Goal: Entertainment & Leisure: Consume media (video, audio)

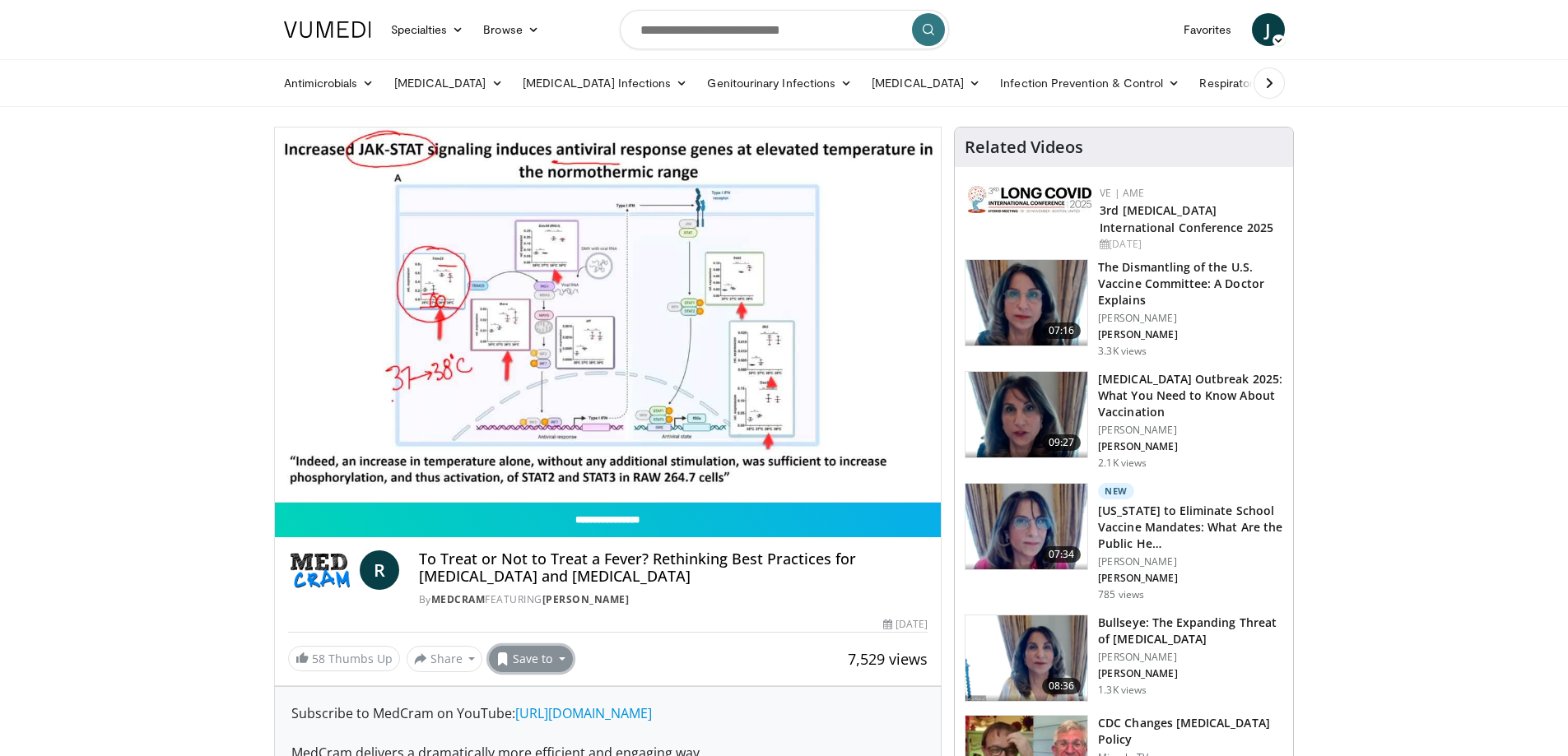
click at [552, 663] on button "Save to" at bounding box center [531, 658] width 84 height 26
click at [546, 590] on span "Add to Favorites" at bounding box center [560, 584] width 101 height 18
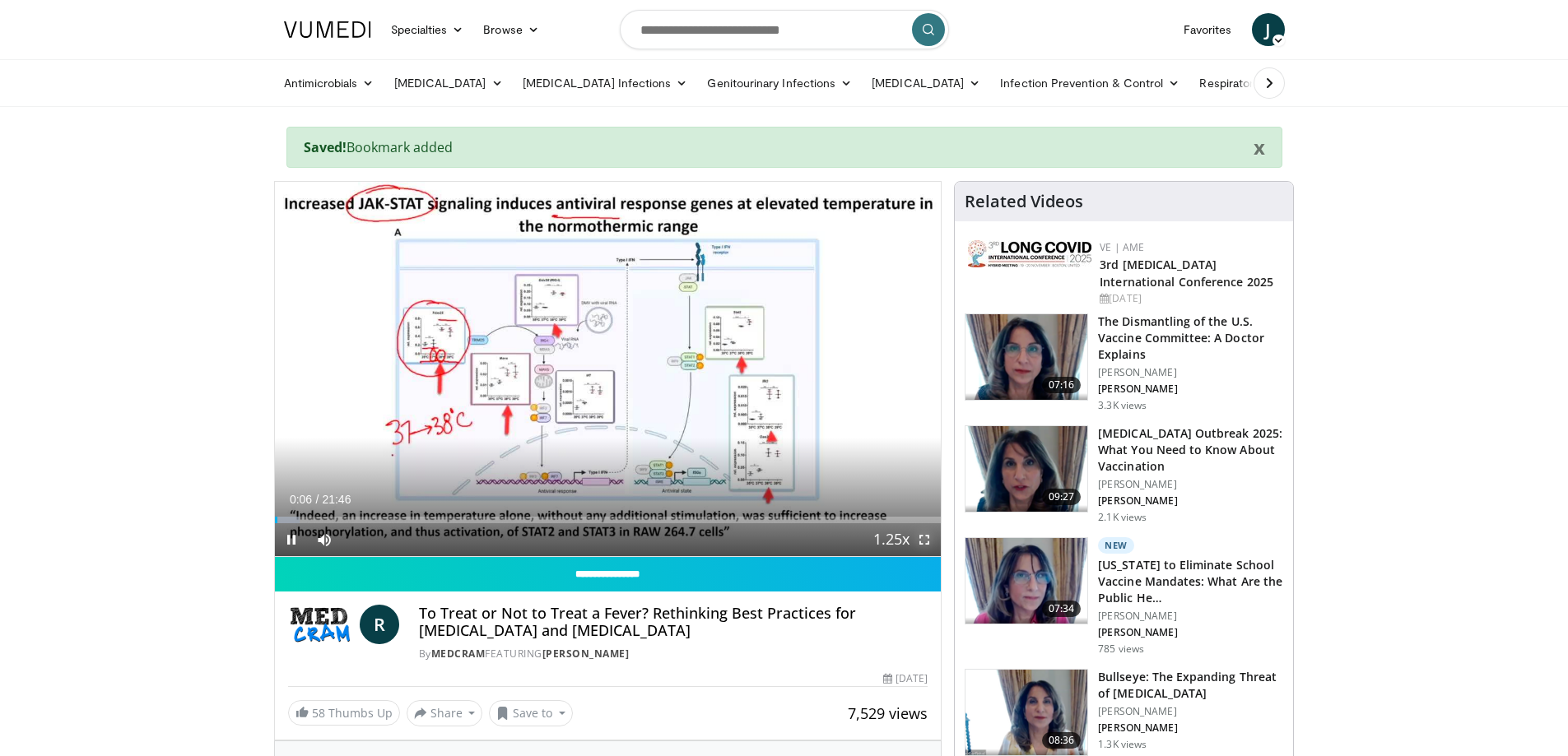
click at [916, 540] on span "Video Player" at bounding box center [924, 539] width 33 height 33
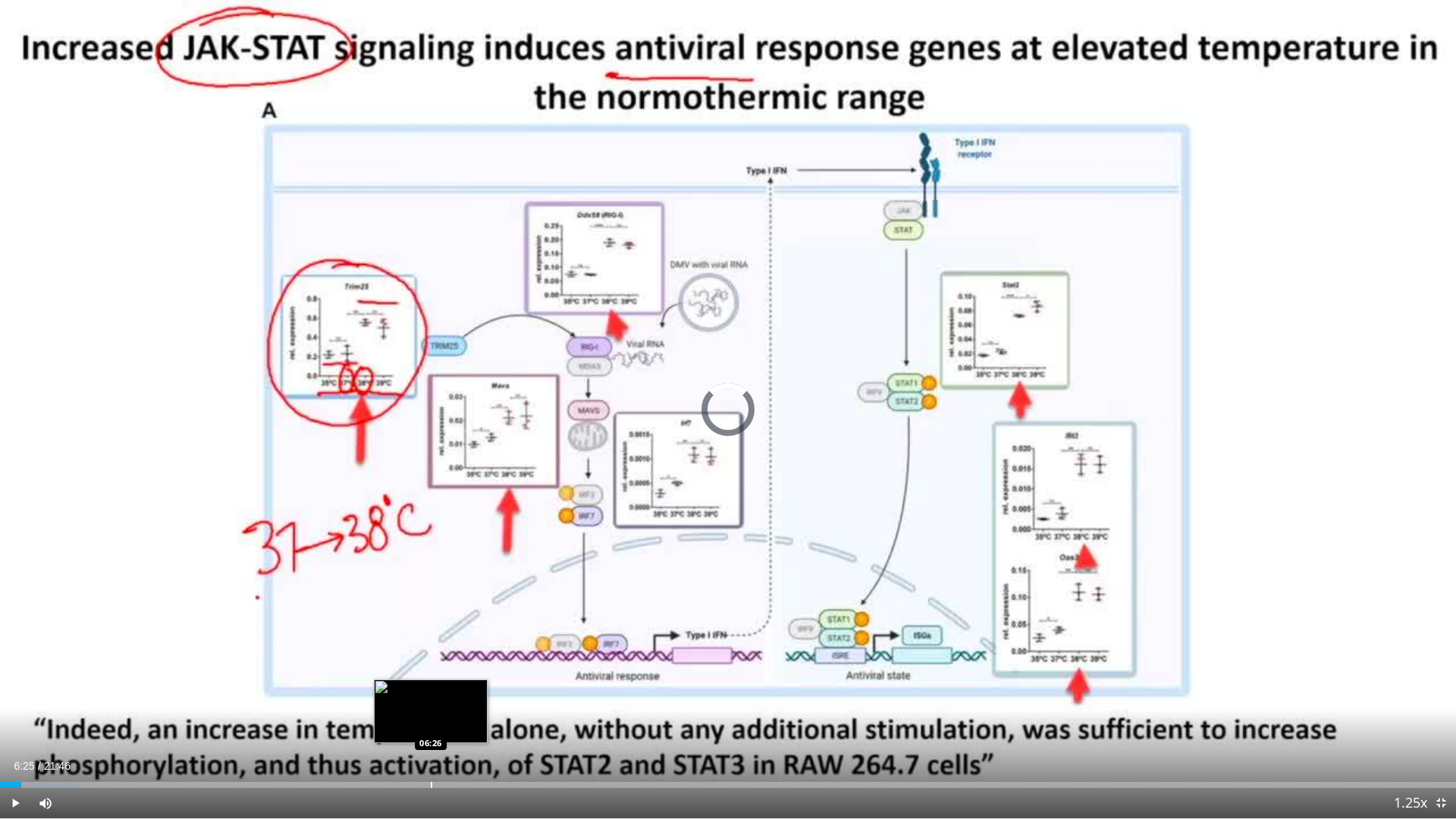
click at [430, 696] on div "Loaded : 5.35% 06:25 06:26" at bounding box center [728, 785] width 1456 height 6
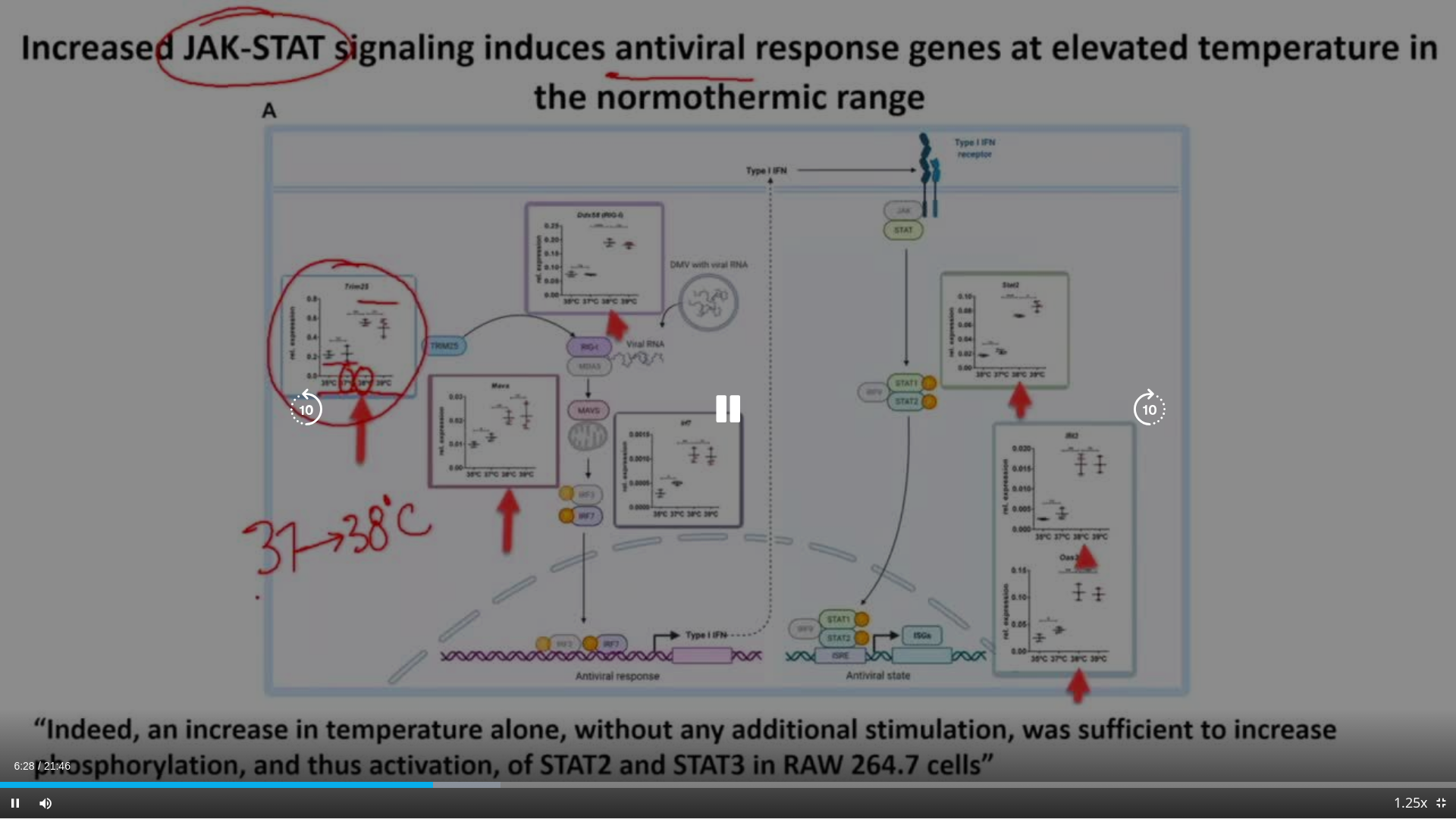
click at [730, 406] on icon "Video Player" at bounding box center [728, 409] width 42 height 42
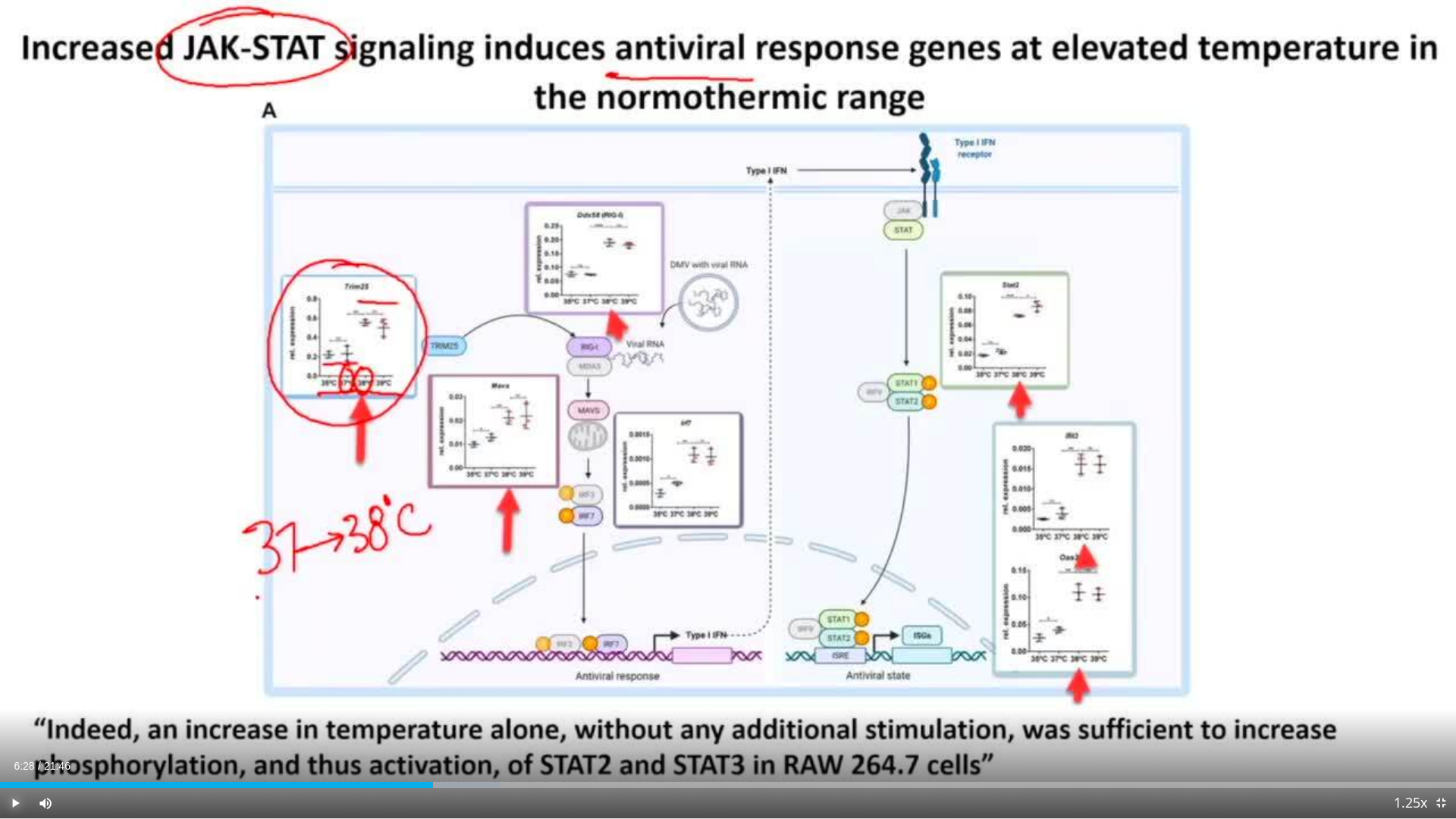
click at [8, 696] on span "Video Player" at bounding box center [15, 803] width 30 height 30
click at [459, 696] on div "Loaded : 35.16% 06:51 06:50" at bounding box center [728, 780] width 1456 height 15
click at [1442, 696] on span "Video Player" at bounding box center [1441, 803] width 30 height 30
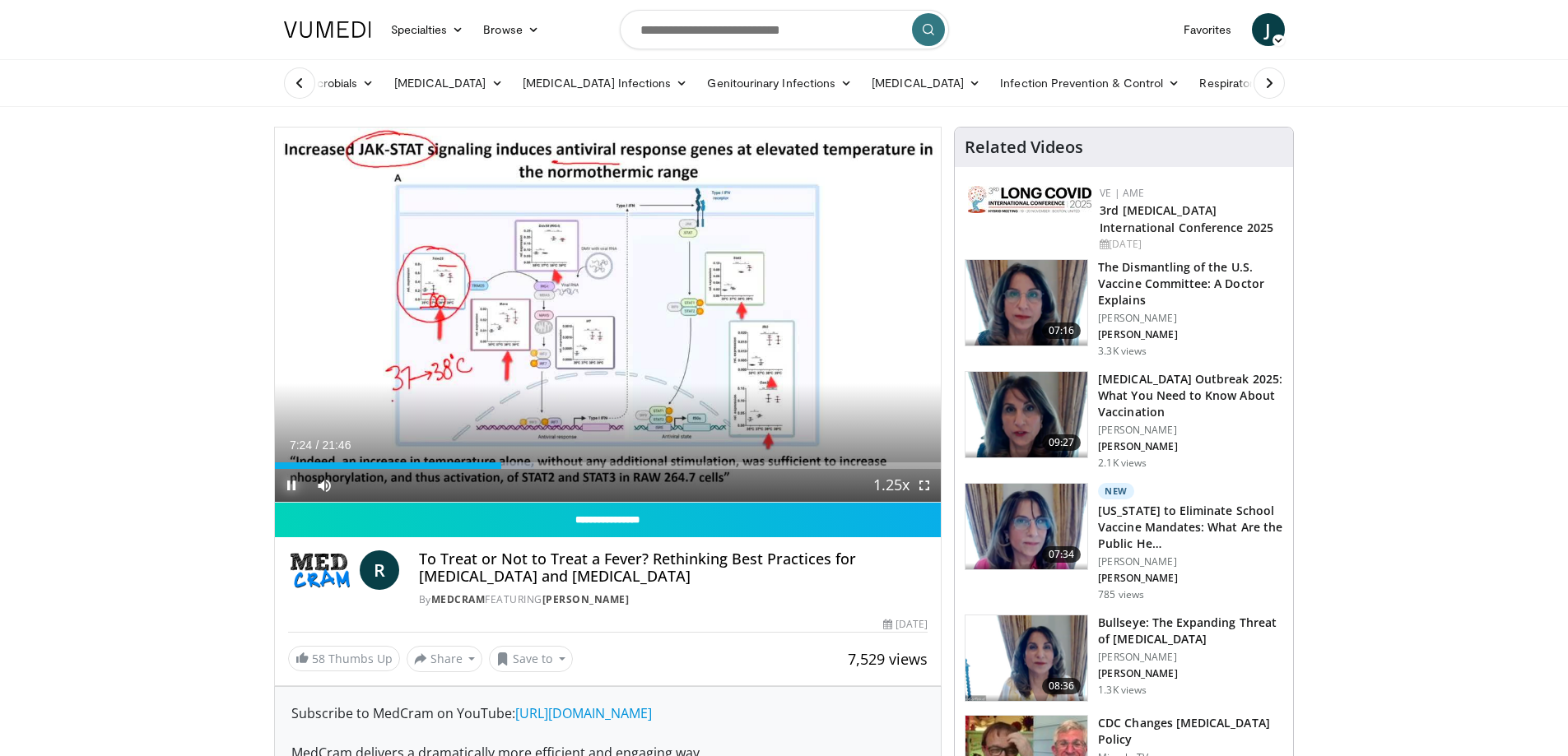
click at [286, 486] on span "Video Player" at bounding box center [291, 485] width 33 height 33
click at [921, 486] on span "Video Player" at bounding box center [924, 485] width 33 height 33
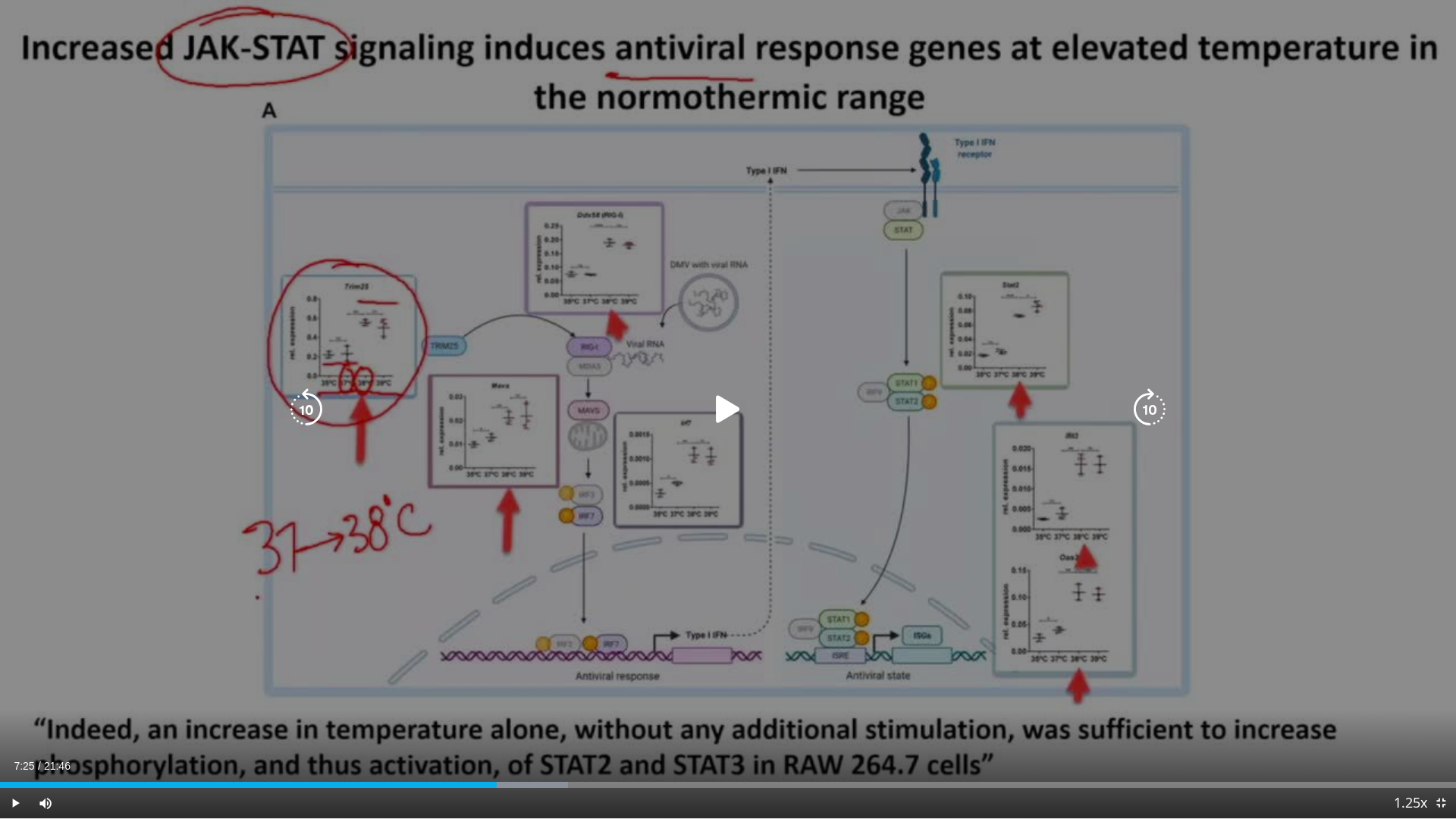
click at [729, 411] on icon "Video Player" at bounding box center [728, 409] width 42 height 42
click at [729, 410] on icon "Video Player" at bounding box center [728, 409] width 42 height 42
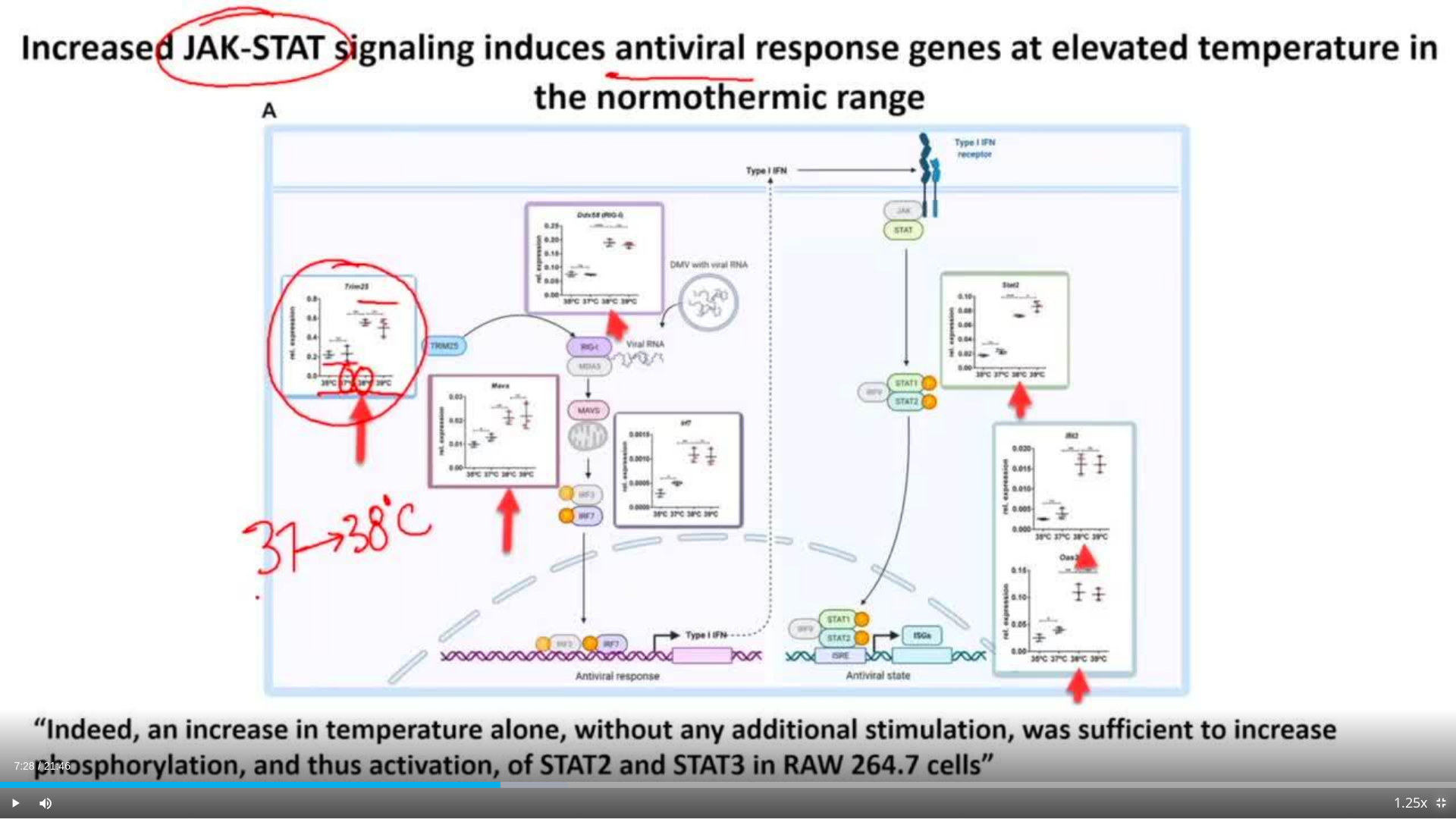
click at [1442, 696] on span "Video Player" at bounding box center [1441, 803] width 30 height 30
